Goal: Task Accomplishment & Management: Use online tool/utility

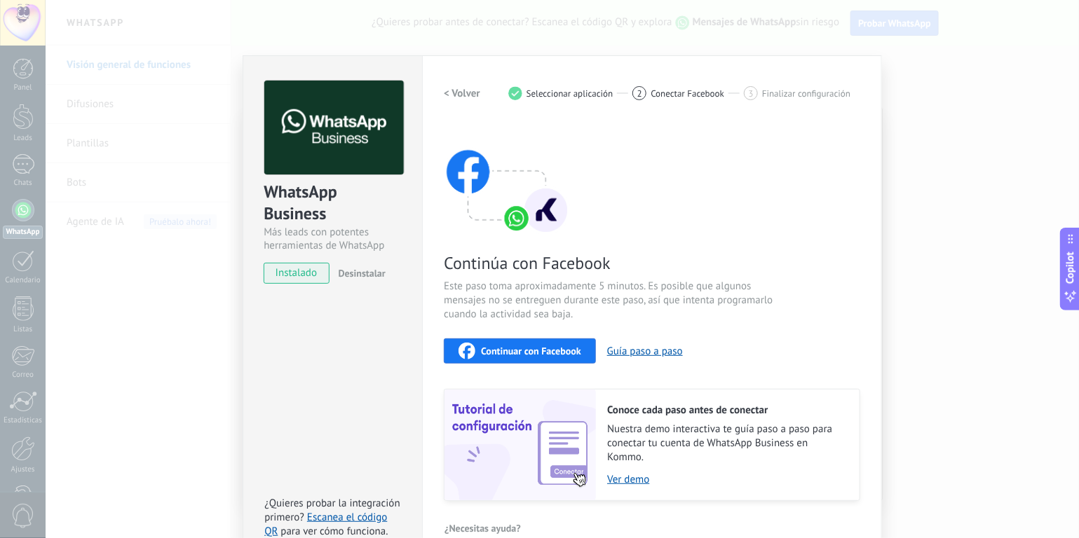
click at [541, 353] on span "Continuar con Facebook" at bounding box center [531, 351] width 100 height 10
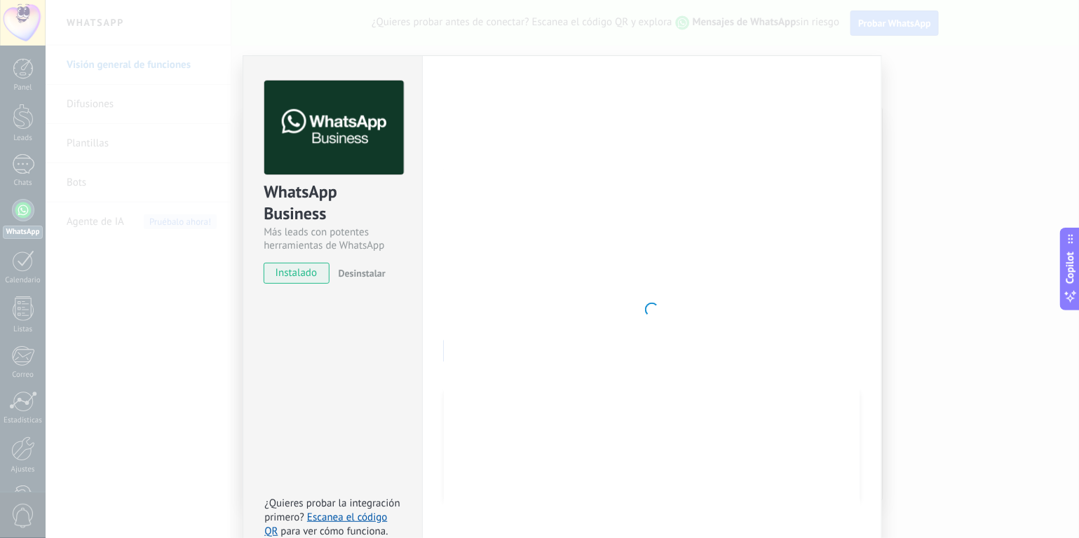
scroll to position [30, 0]
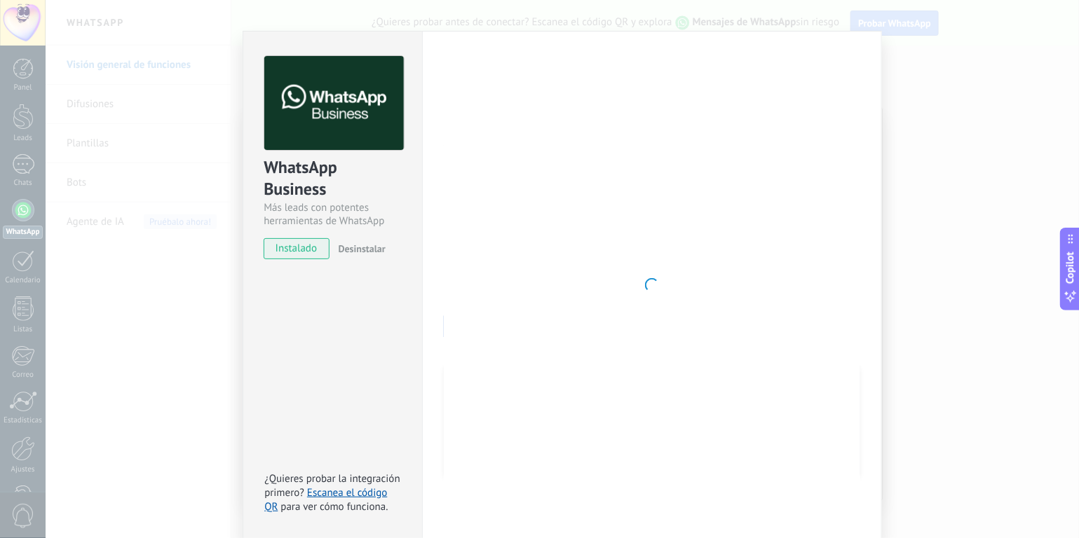
click at [292, 250] on span "instalado" at bounding box center [296, 248] width 64 height 21
click at [955, 130] on div "WhatsApp Business Más leads con potentes herramientas de WhatsApp instalado Des…" at bounding box center [562, 269] width 1033 height 538
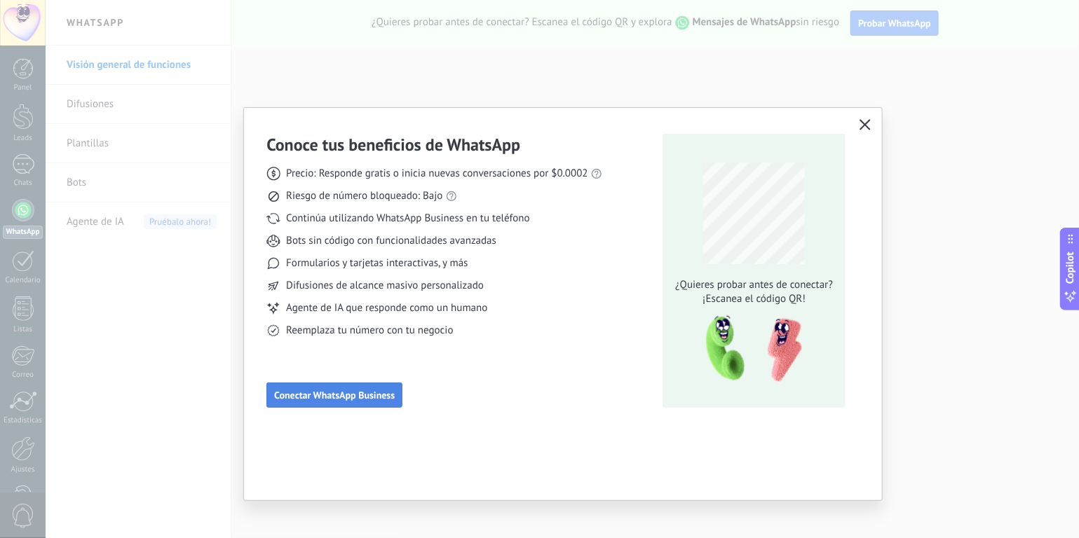
click at [326, 393] on span "Conectar WhatsApp Business" at bounding box center [334, 395] width 121 height 10
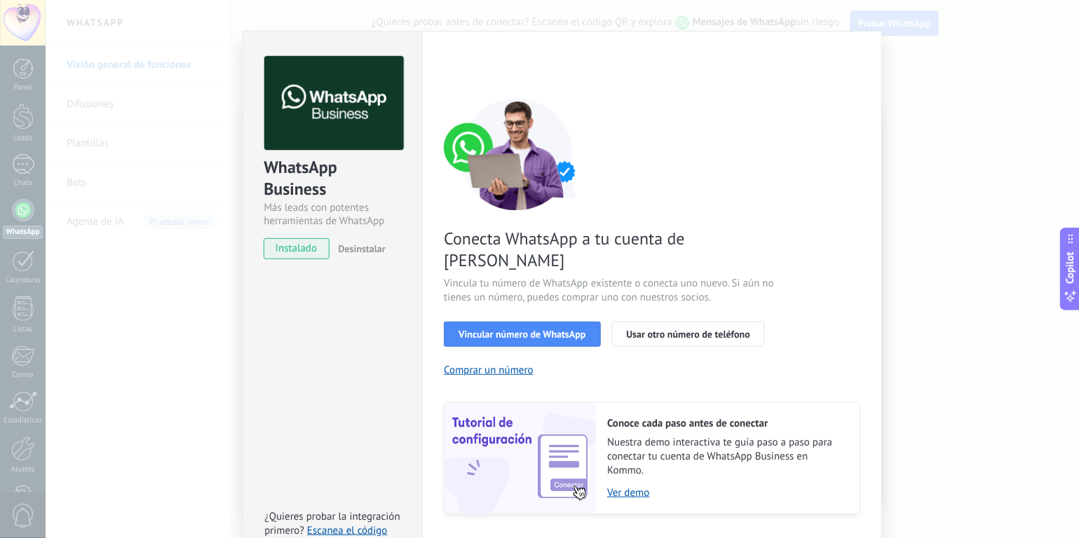
scroll to position [47, 0]
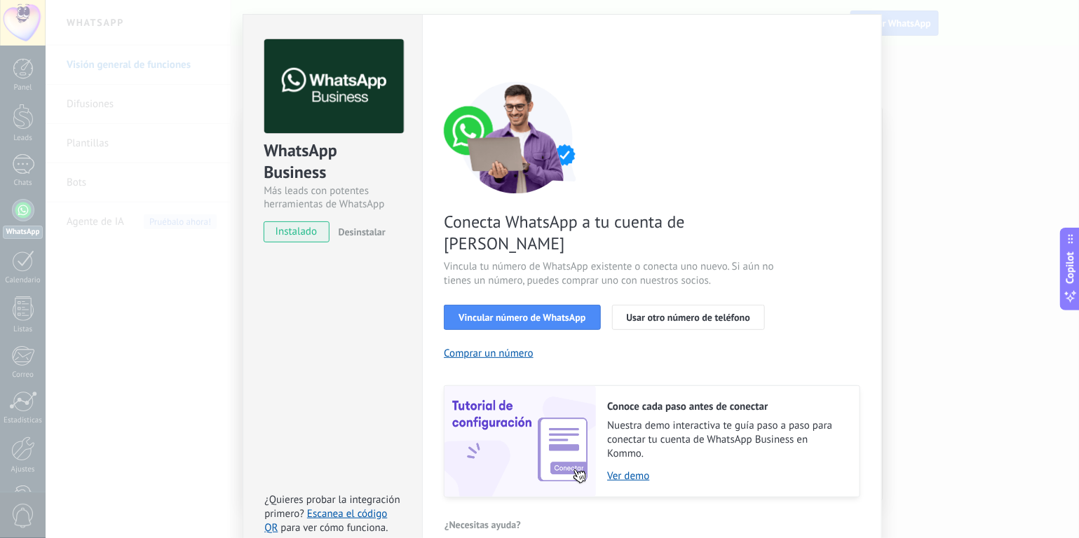
click at [805, 160] on div "Conecta WhatsApp a tu cuenta de Kommo Vincula tu número de WhatsApp existente o…" at bounding box center [652, 289] width 416 height 416
click at [1060, 55] on div "WhatsApp Business Más leads con potentes herramientas de WhatsApp instalado Des…" at bounding box center [562, 269] width 1033 height 538
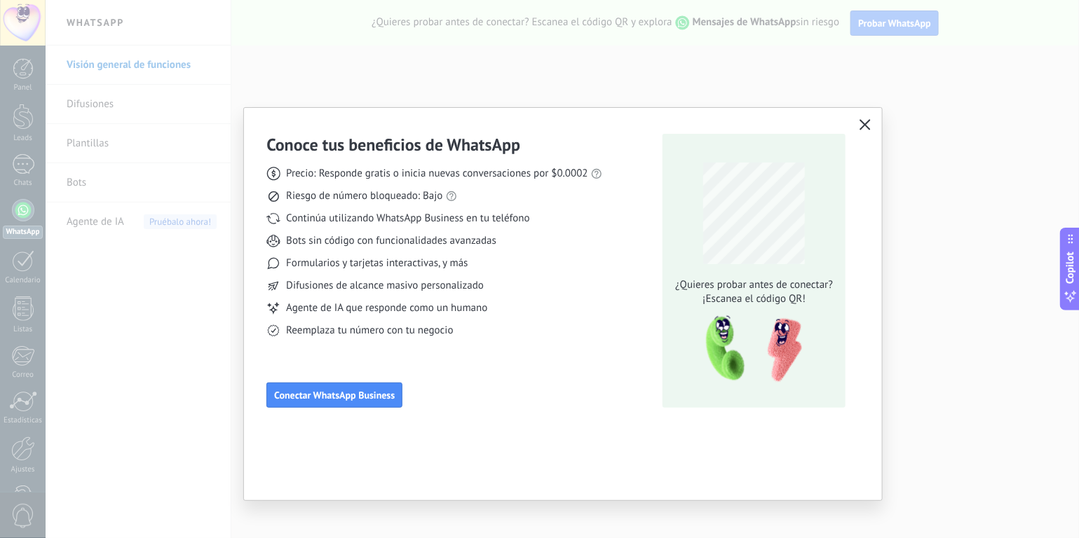
scroll to position [0, 0]
click at [344, 400] on span "Conectar WhatsApp Business" at bounding box center [334, 395] width 121 height 10
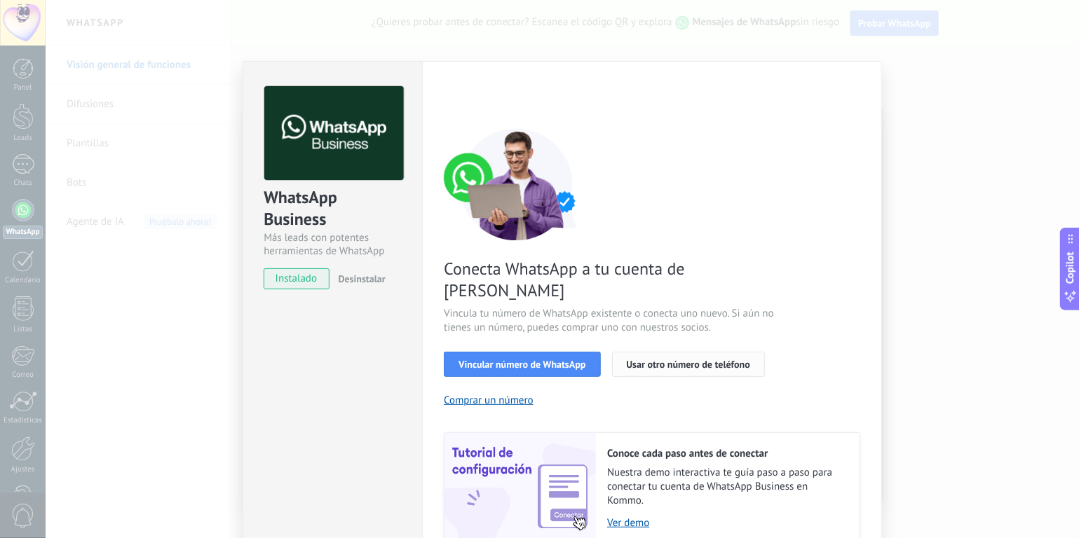
click at [688, 360] on span "Usar otro número de teléfono" at bounding box center [688, 365] width 123 height 10
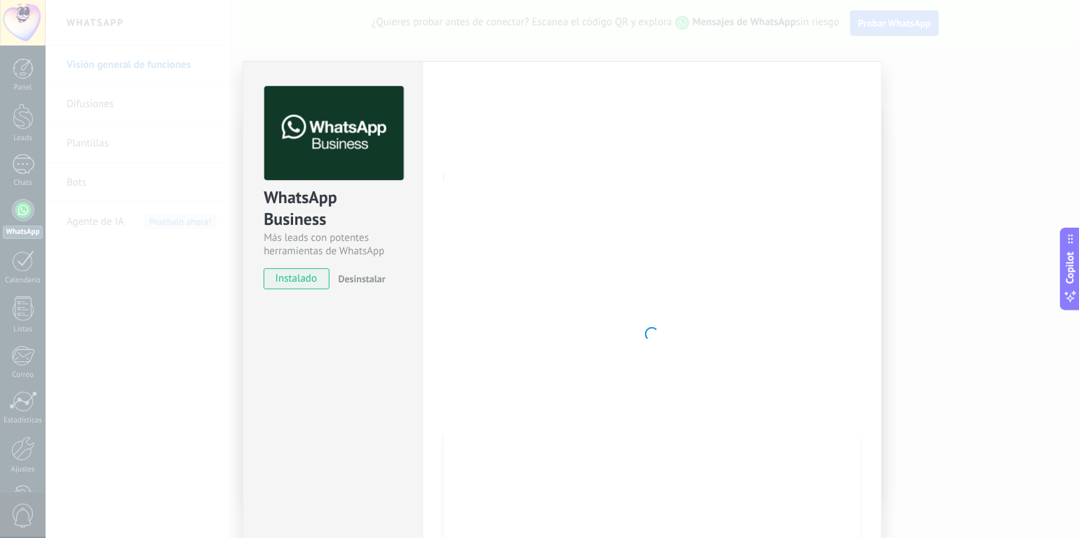
click at [935, 81] on div "WhatsApp Business Más leads con potentes herramientas de WhatsApp instalado Des…" at bounding box center [562, 269] width 1033 height 538
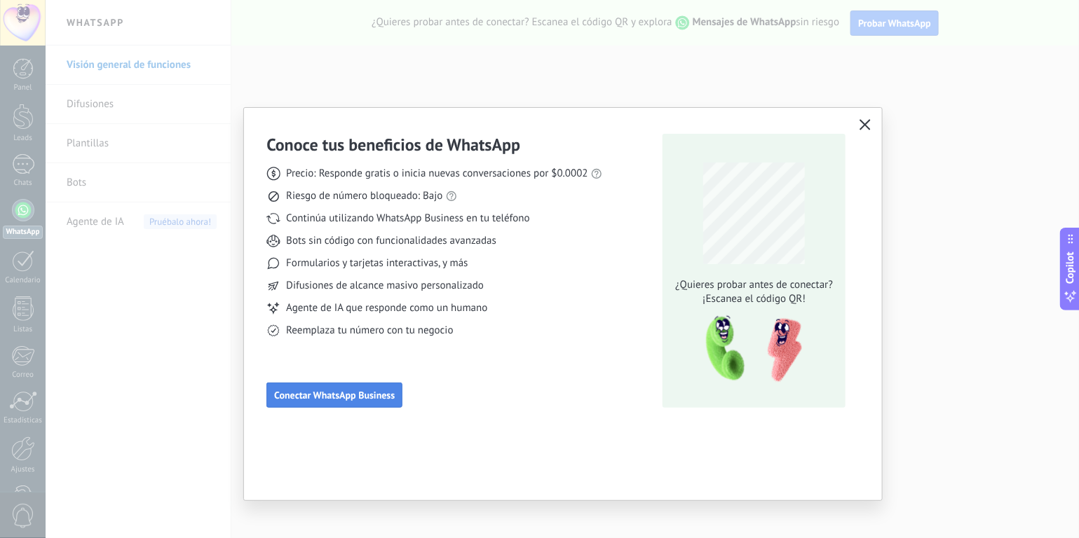
click at [320, 404] on button "Conectar WhatsApp Business" at bounding box center [334, 395] width 136 height 25
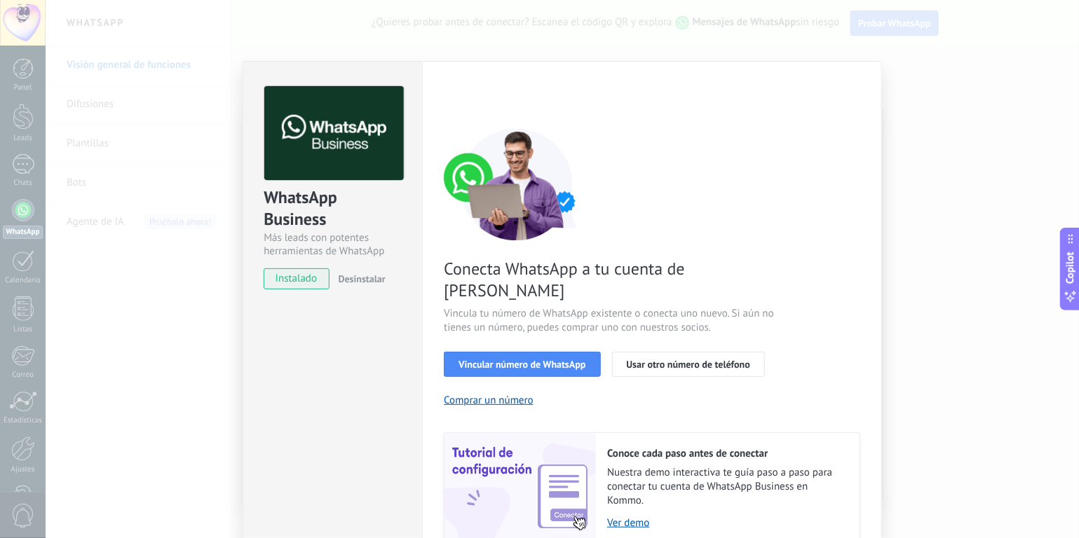
click at [294, 285] on span "instalado" at bounding box center [296, 278] width 64 height 21
click at [938, 84] on div "WhatsApp Business Más leads con potentes herramientas de WhatsApp instalado Des…" at bounding box center [562, 269] width 1033 height 538
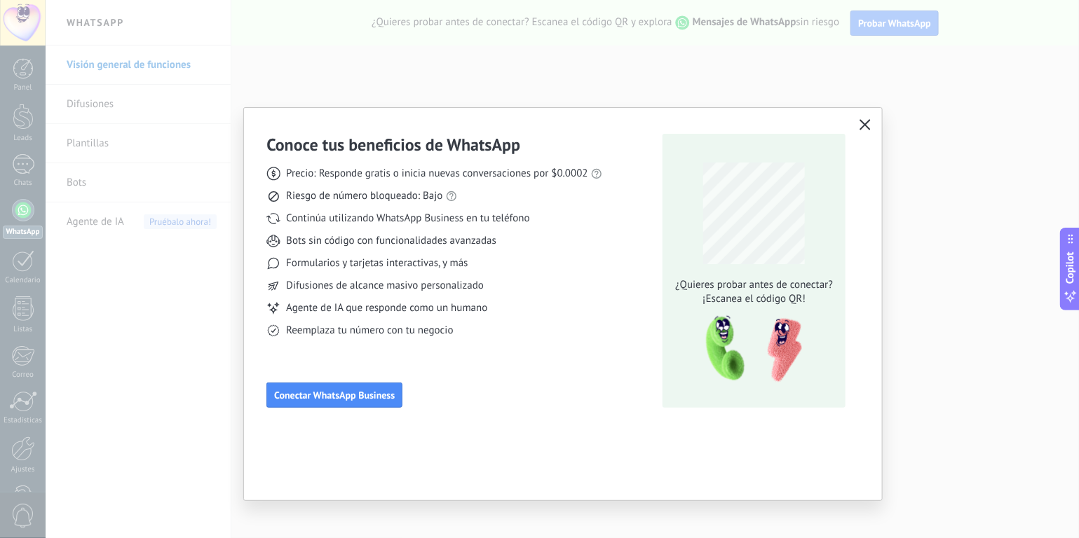
click at [861, 120] on use "button" at bounding box center [865, 125] width 11 height 11
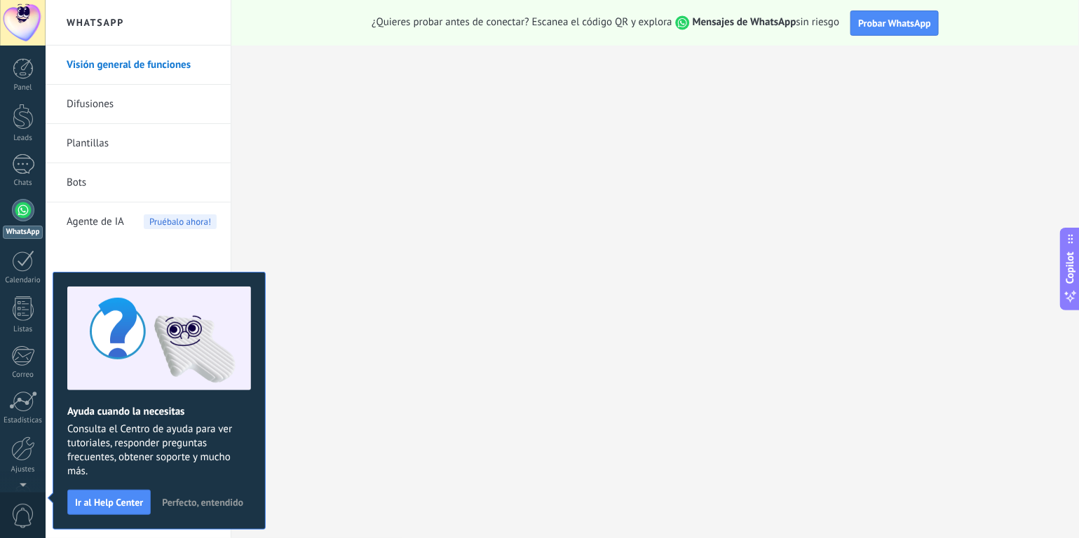
click at [17, 212] on div at bounding box center [23, 210] width 22 height 22
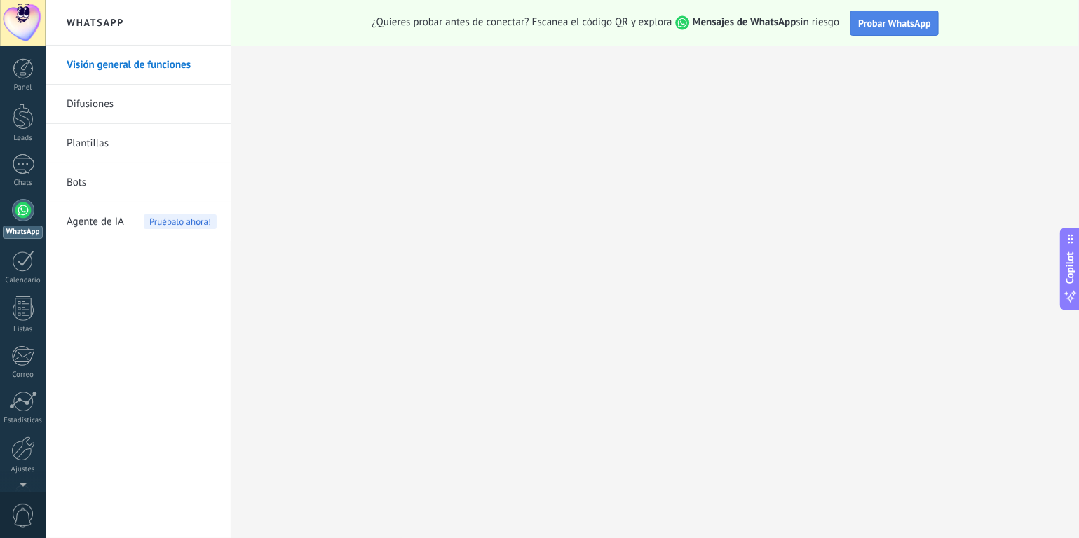
click at [890, 25] on span "Probar WhatsApp" at bounding box center [894, 23] width 73 height 13
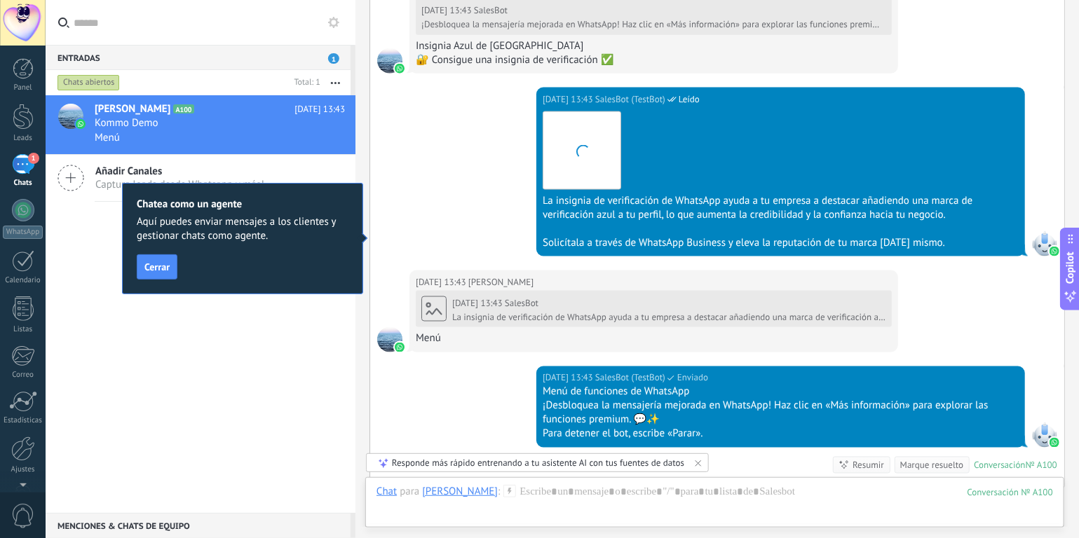
scroll to position [3109, 0]
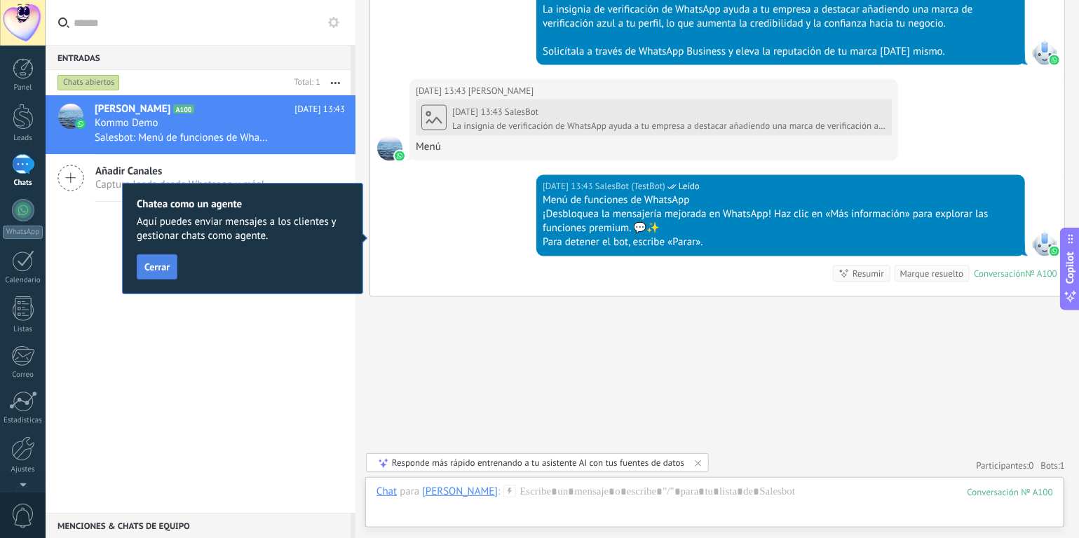
click at [160, 272] on span "Cerrar" at bounding box center [156, 267] width 25 height 10
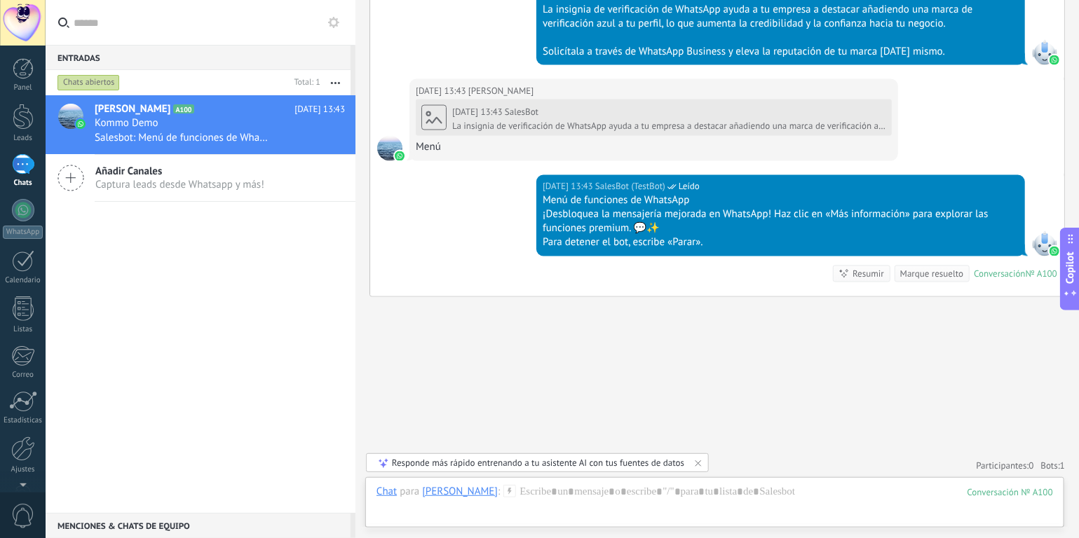
drag, startPoint x: 1073, startPoint y: 264, endPoint x: 1057, endPoint y: -62, distance: 326.4
click at [1057, 0] on html ".abccls-1,.abccls-2{fill-rule:evenodd}.abccls-2{fill:#fff} .abfcls-1{fill:none}…" at bounding box center [539, 269] width 1079 height 538
click at [184, 69] on div "Entradas 0" at bounding box center [198, 57] width 305 height 25
click at [17, 210] on div at bounding box center [23, 210] width 22 height 22
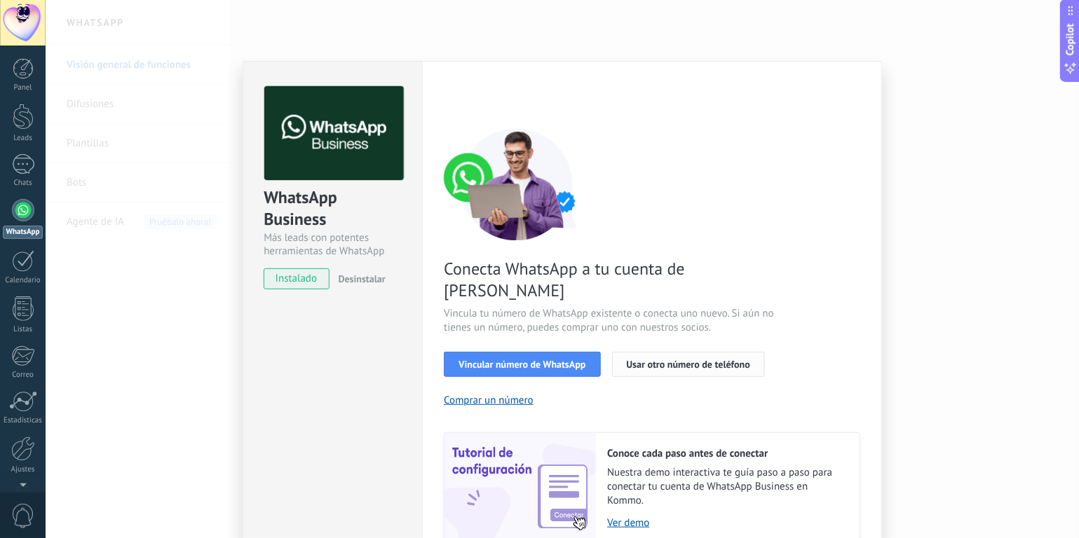
click at [710, 360] on span "Usar otro número de teléfono" at bounding box center [688, 365] width 123 height 10
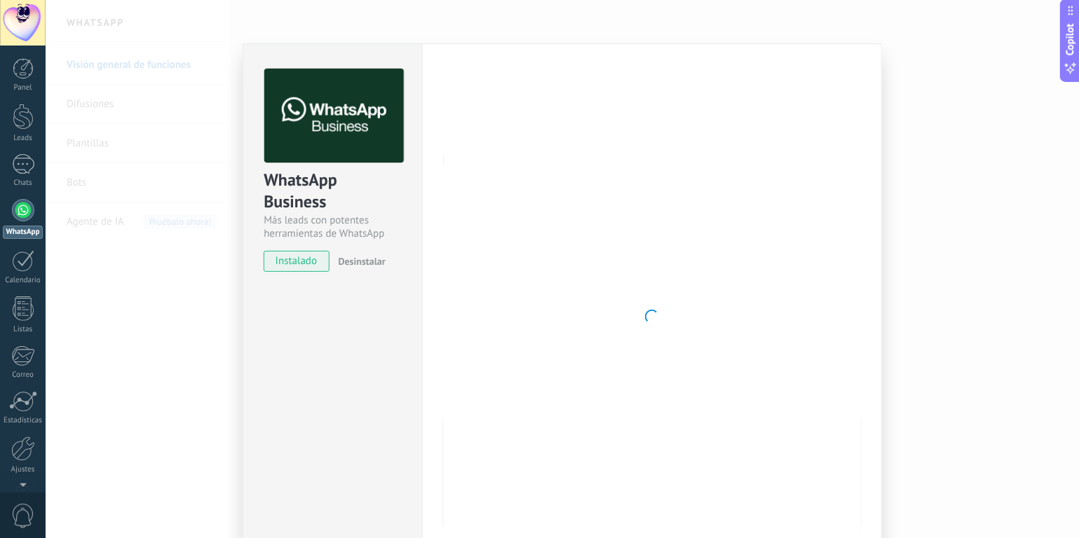
scroll to position [47, 0]
